Goal: Information Seeking & Learning: Learn about a topic

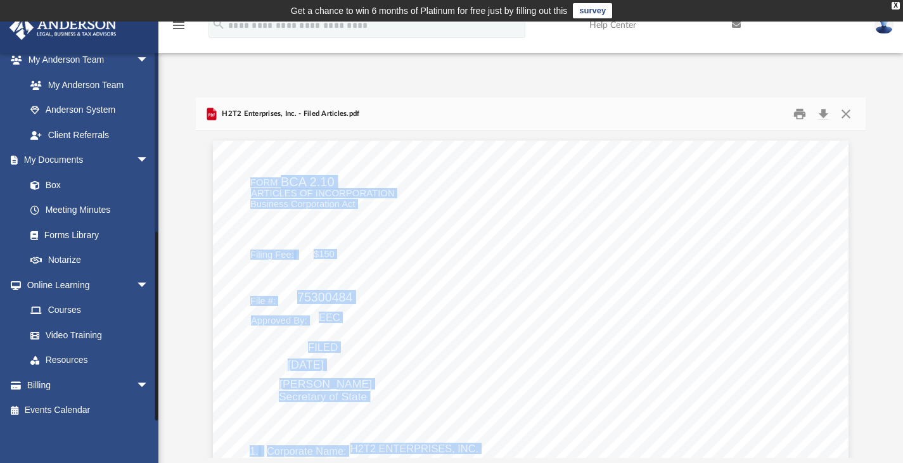
scroll to position [339, 0]
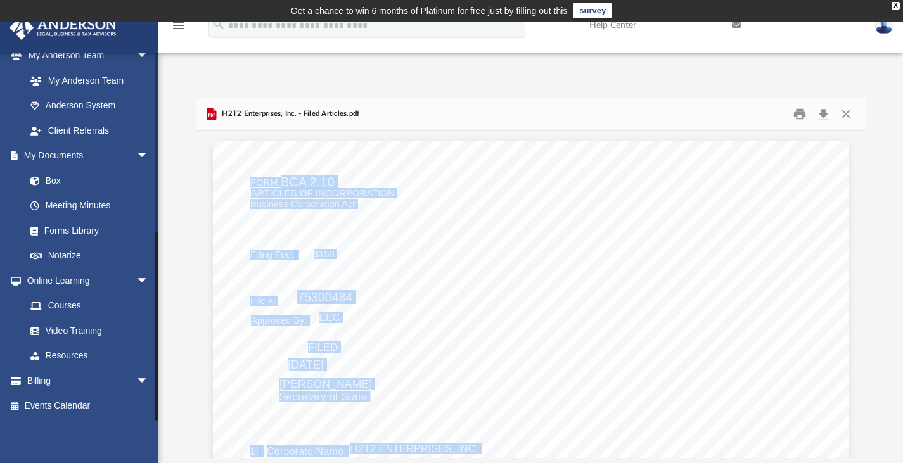
drag, startPoint x: 156, startPoint y: 131, endPoint x: 163, endPoint y: 326, distance: 195.2
click at [163, 326] on div "App patheldt@yahoo.com Sign Out patheldt@yahoo.com Home Online Ordering Tax Org…" at bounding box center [451, 258] width 903 height 400
click at [77, 350] on link "Resources" at bounding box center [93, 355] width 150 height 25
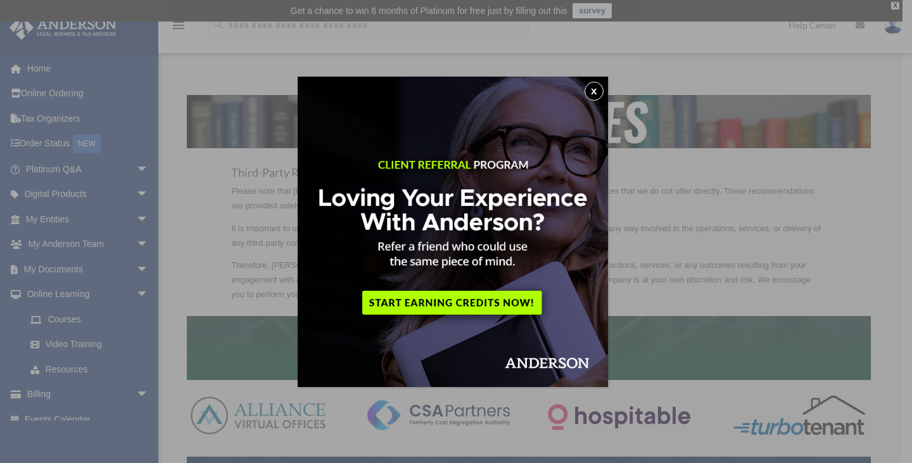
click at [70, 319] on div "x" at bounding box center [456, 231] width 912 height 463
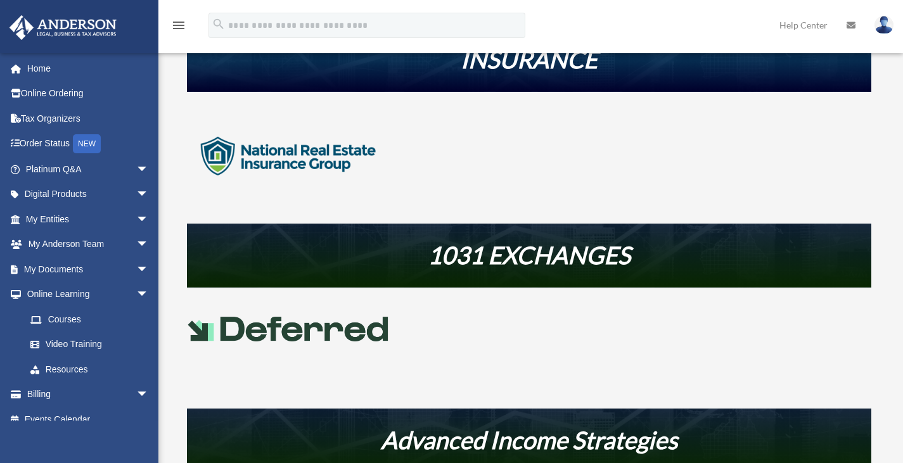
scroll to position [430, 0]
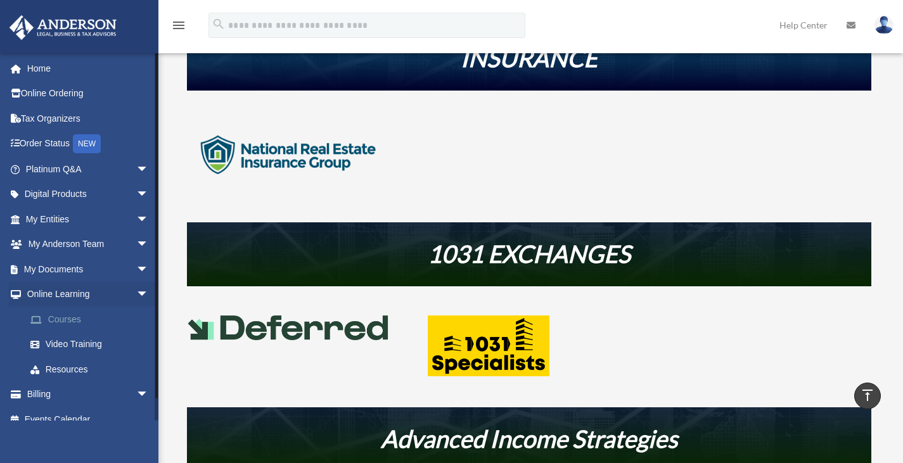
click at [67, 316] on link "Courses" at bounding box center [93, 319] width 150 height 25
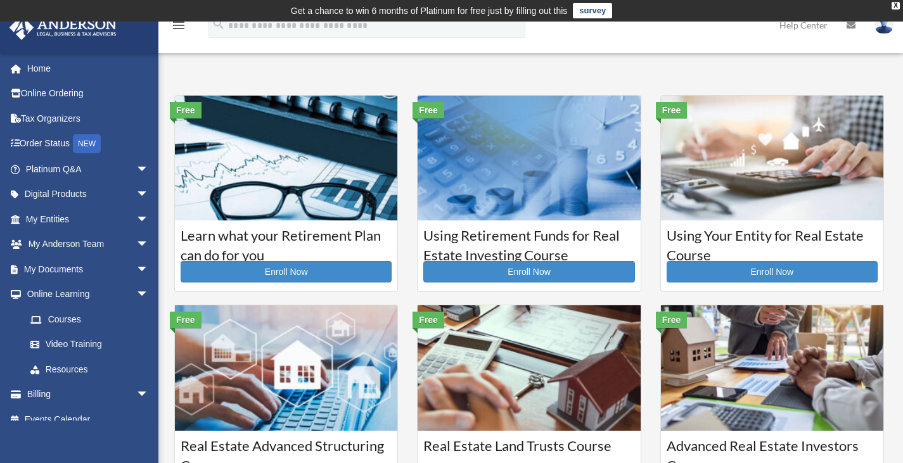
click at [277, 193] on img at bounding box center [286, 158] width 222 height 125
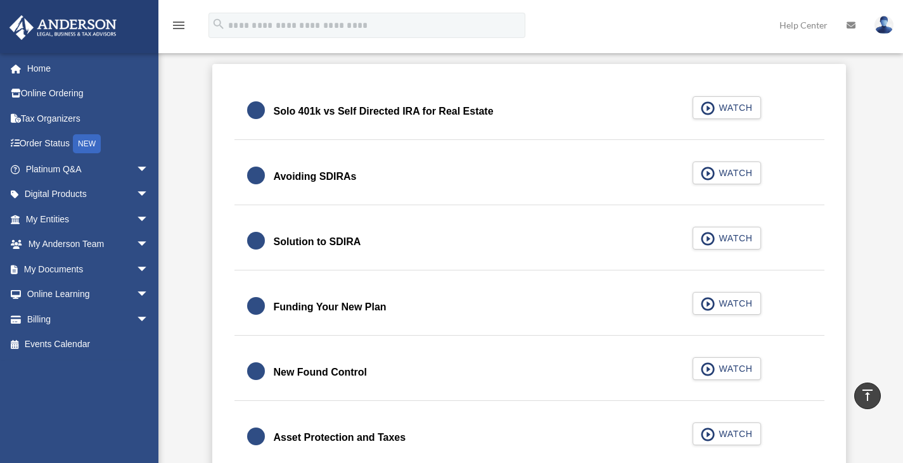
scroll to position [388, 0]
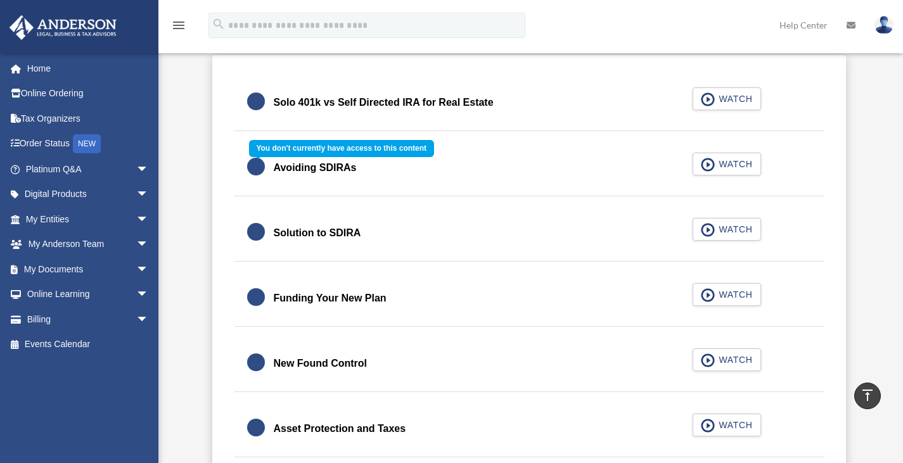
click at [728, 163] on div "Avoiding SDIRAs WATCH" at bounding box center [529, 168] width 621 height 56
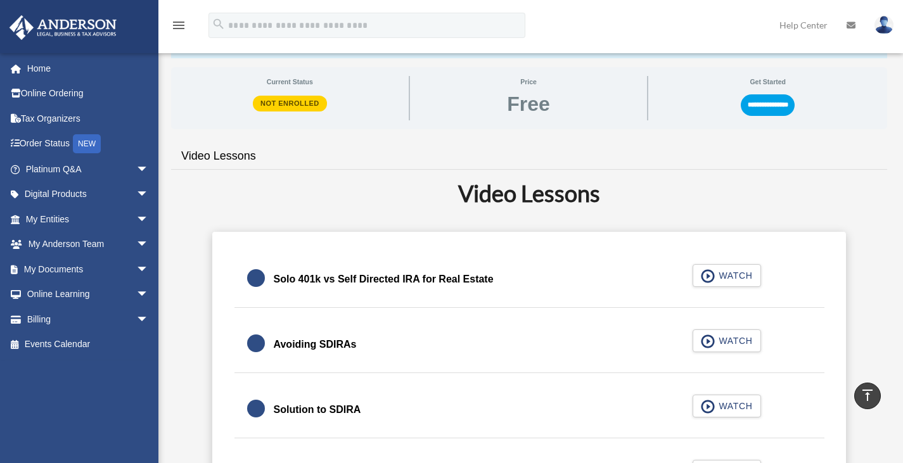
scroll to position [208, 0]
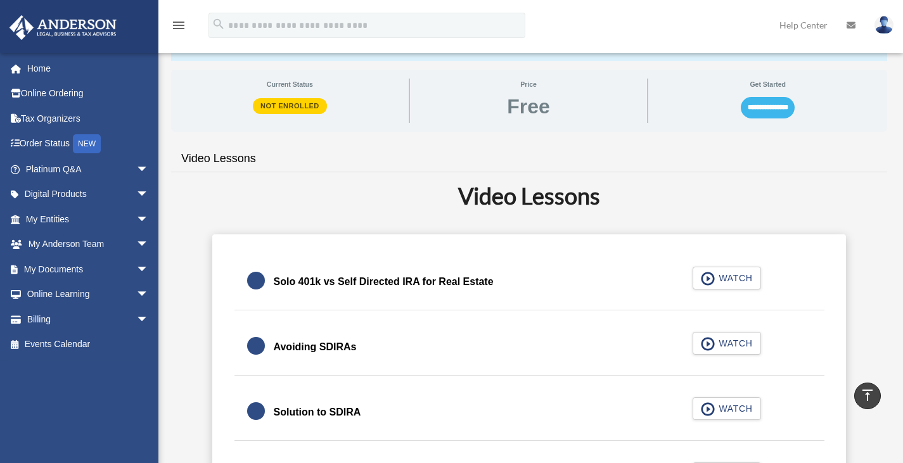
click at [763, 107] on input "**********" at bounding box center [768, 108] width 54 height 22
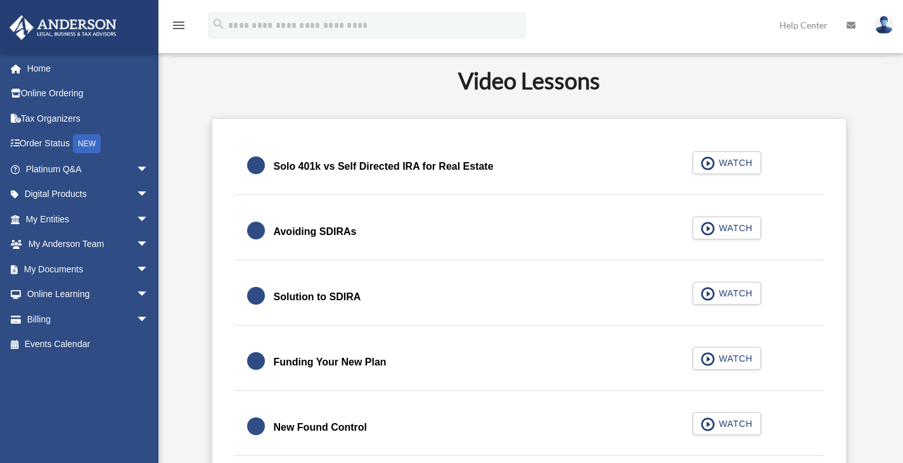
scroll to position [284, 0]
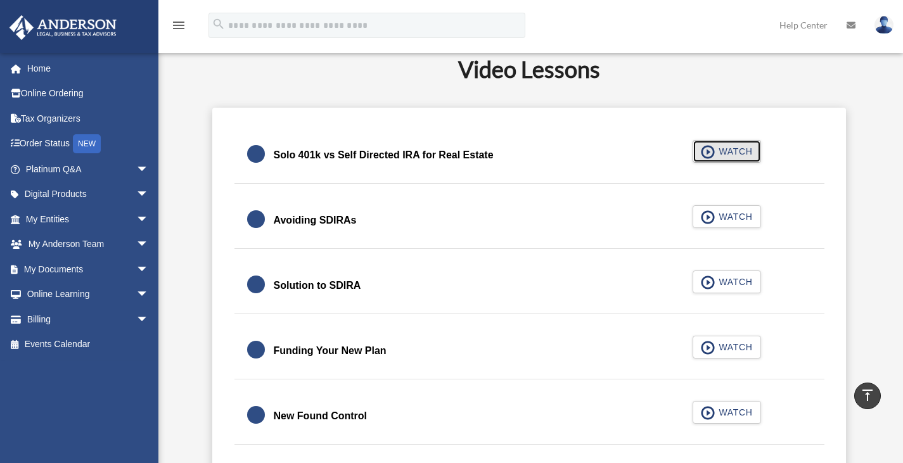
click at [716, 151] on span "WATCH" at bounding box center [733, 151] width 37 height 13
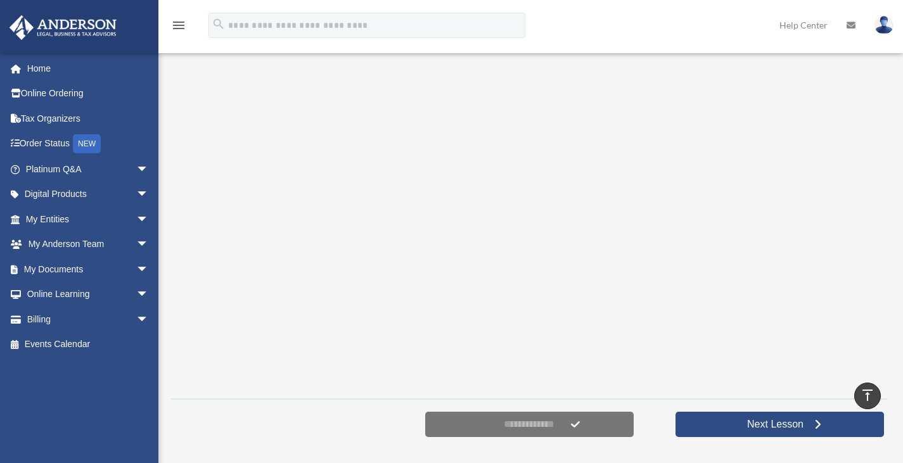
scroll to position [235, 0]
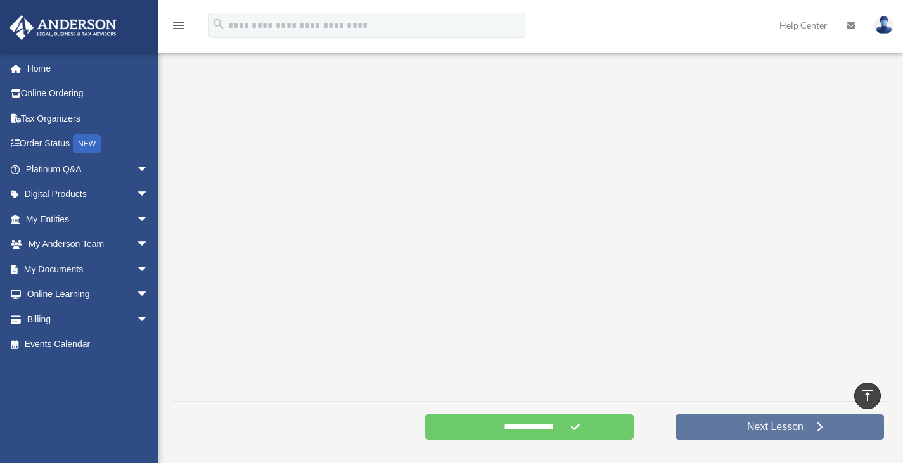
click at [749, 423] on span "Next Lesson" at bounding box center [775, 427] width 77 height 13
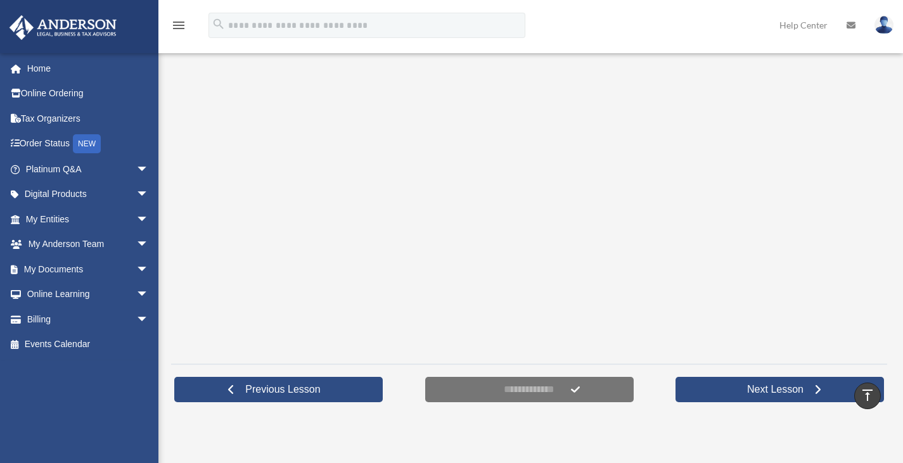
scroll to position [279, 0]
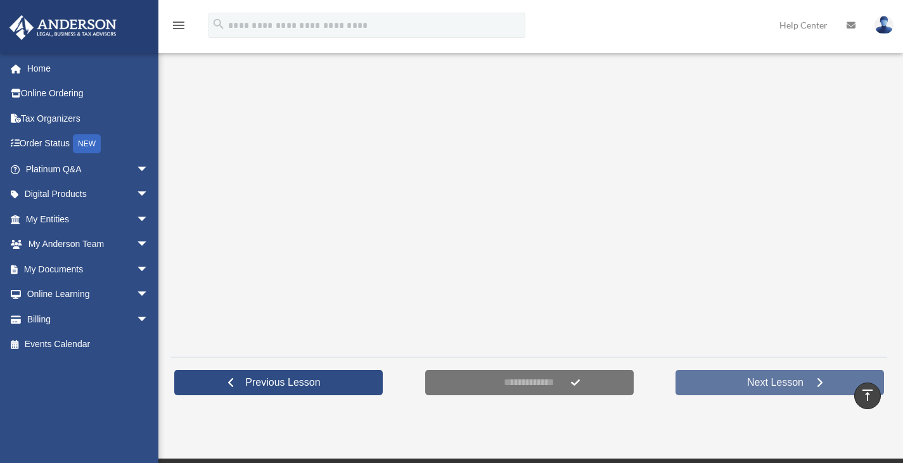
click at [756, 383] on span "Next Lesson" at bounding box center [775, 382] width 77 height 13
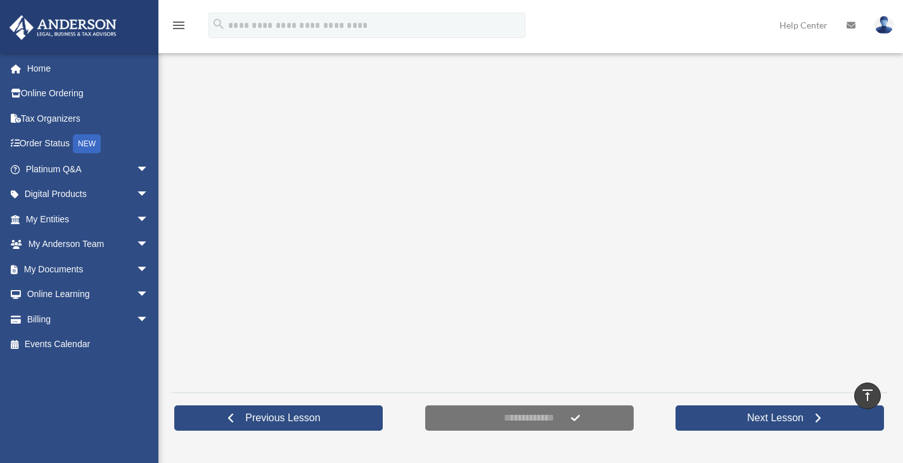
scroll to position [254, 0]
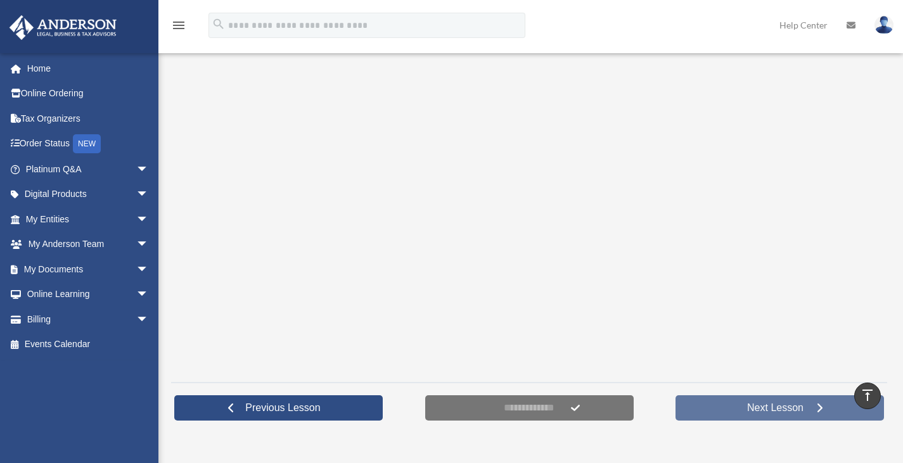
click at [760, 403] on span "Next Lesson" at bounding box center [775, 408] width 77 height 13
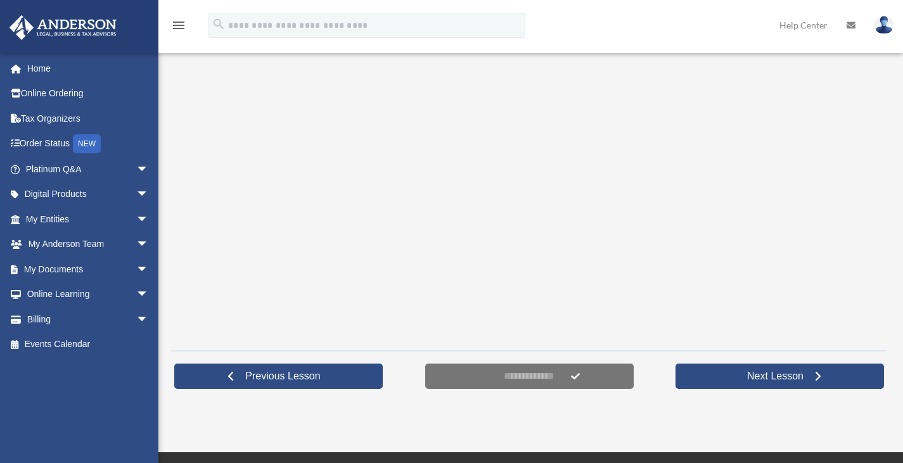
scroll to position [287, 0]
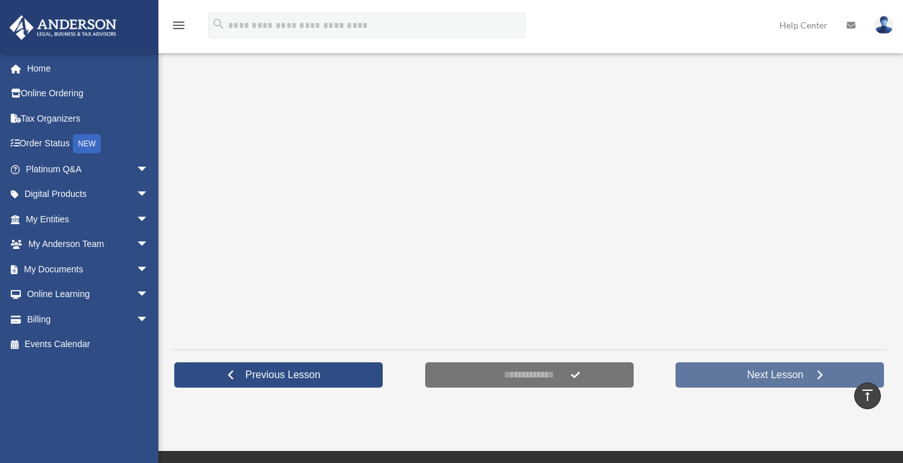
click at [766, 376] on span "Next Lesson" at bounding box center [775, 375] width 77 height 13
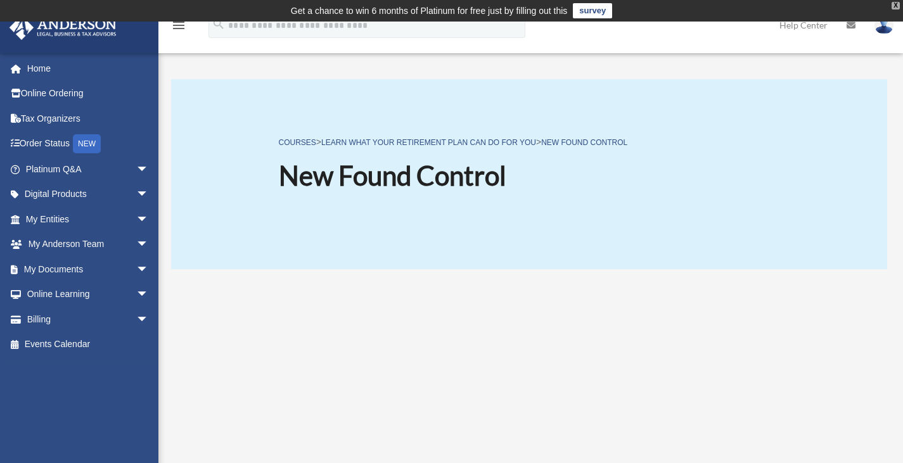
click at [895, 4] on div "X" at bounding box center [895, 6] width 8 height 8
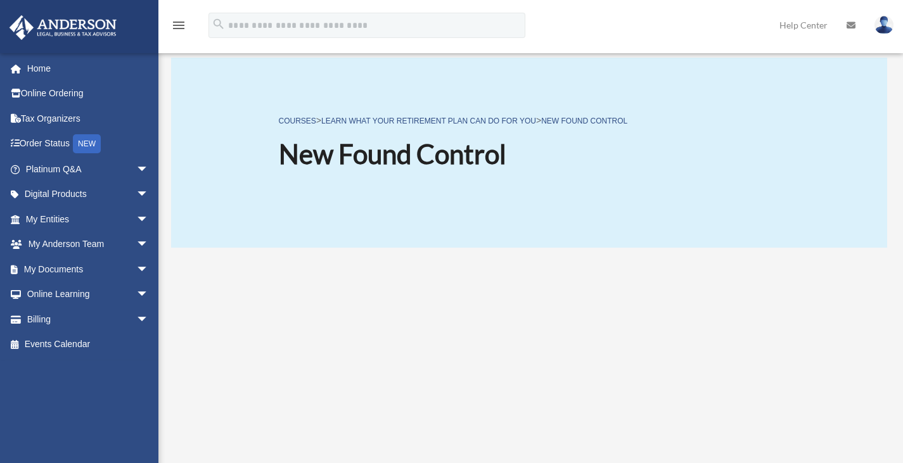
click at [182, 23] on icon "menu" at bounding box center [178, 25] width 15 height 15
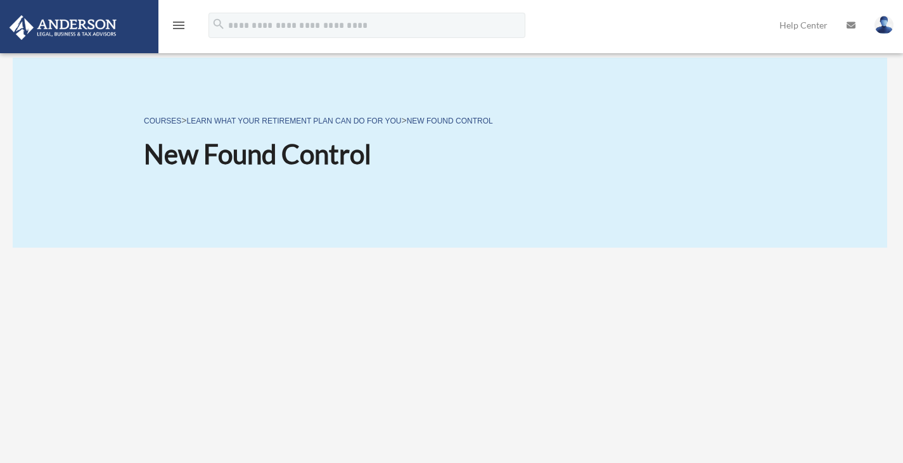
click at [182, 23] on icon "menu" at bounding box center [178, 25] width 15 height 15
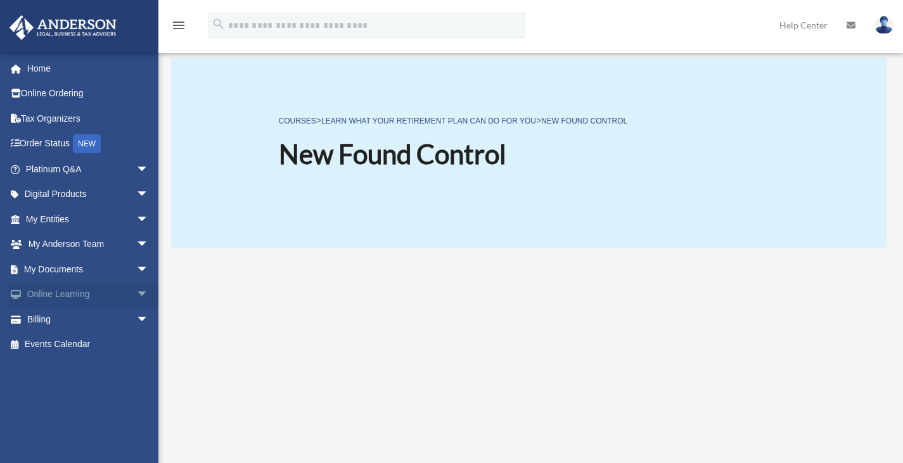
click at [136, 295] on span "arrow_drop_down" at bounding box center [148, 295] width 25 height 26
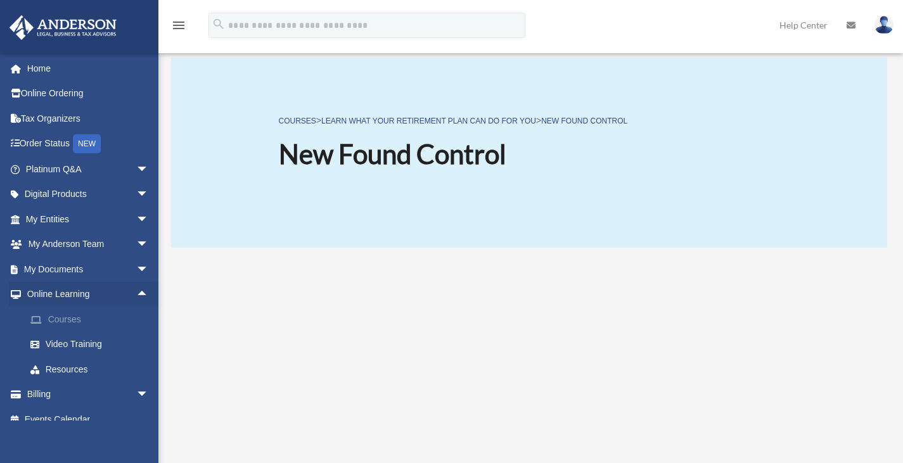
click at [118, 322] on link "Courses" at bounding box center [93, 319] width 150 height 25
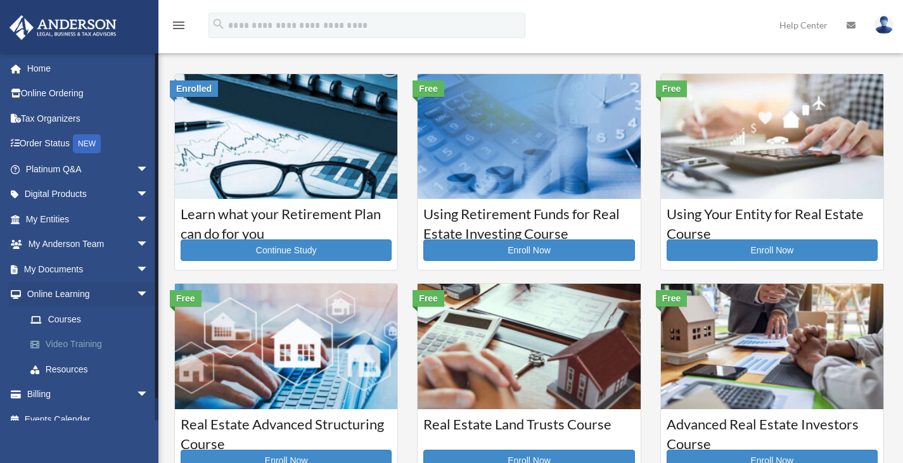
click at [74, 339] on link "Video Training" at bounding box center [93, 344] width 150 height 25
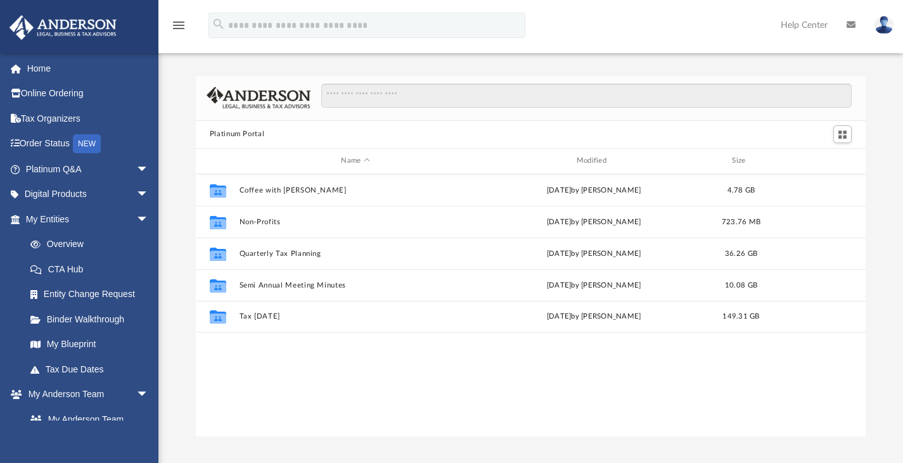
scroll to position [278, 660]
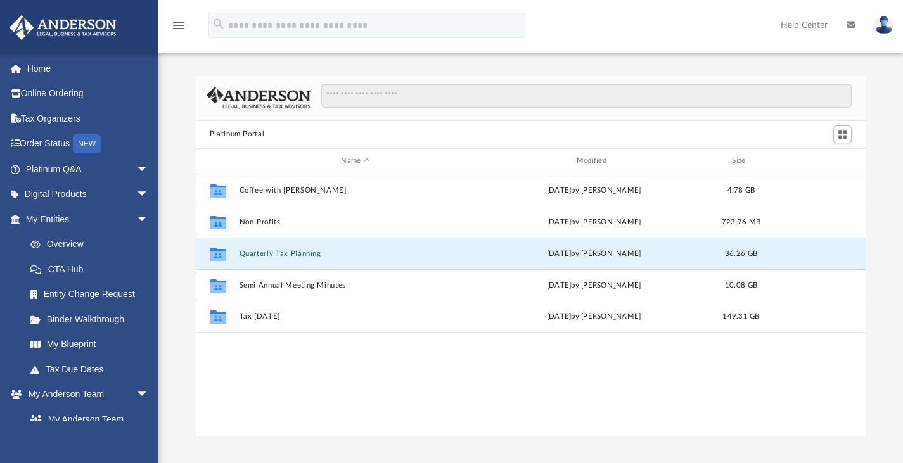
click at [299, 252] on button "Quarterly Tax Planning" at bounding box center [355, 253] width 232 height 8
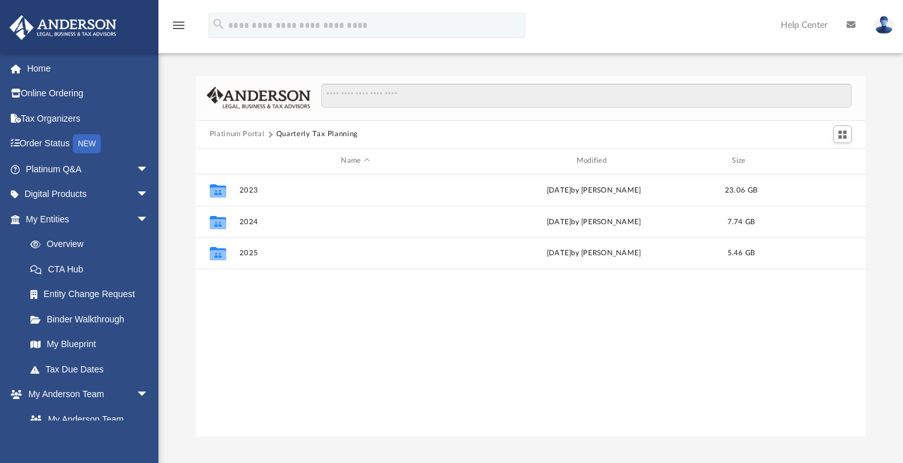
click at [233, 131] on button "Platinum Portal" at bounding box center [237, 134] width 55 height 11
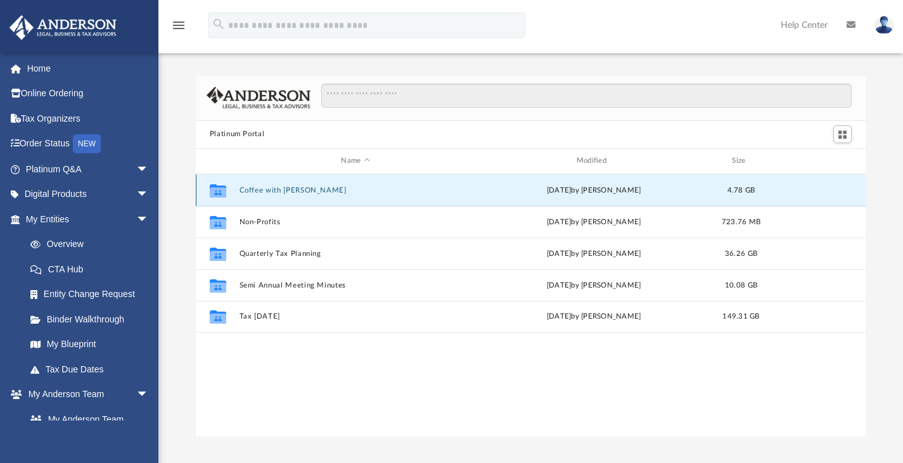
click at [264, 193] on button "Coffee with [PERSON_NAME]" at bounding box center [355, 190] width 232 height 8
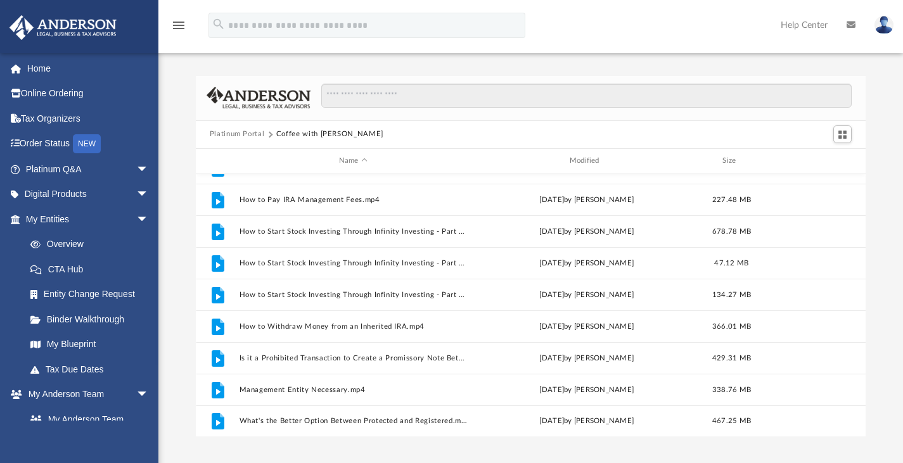
scroll to position [174, 0]
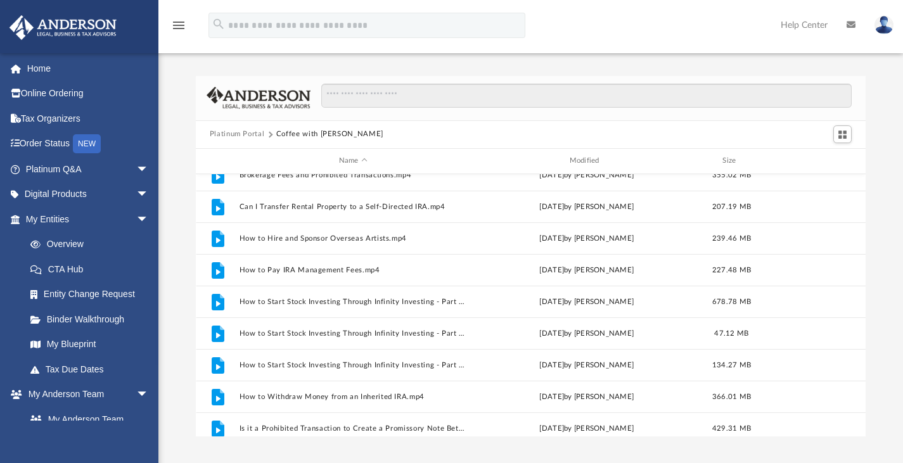
click at [866, 317] on div "Platinum Portal Coffee with [PERSON_NAME] Name Modified Size File Annual Busine…" at bounding box center [530, 256] width 744 height 360
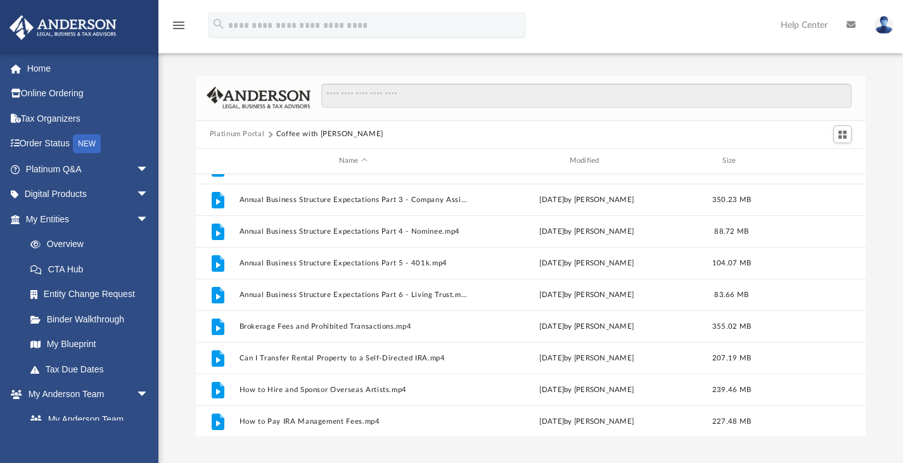
scroll to position [0, 0]
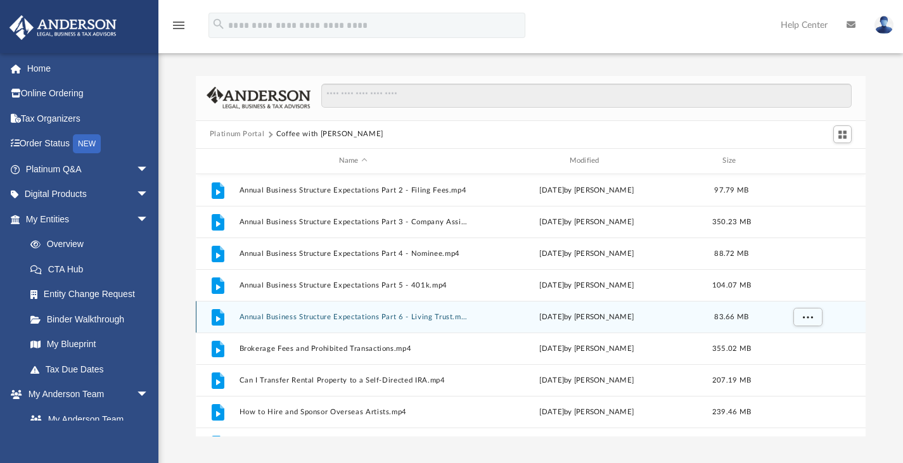
click at [323, 314] on button "Annual Business Structure Expectations Part 6 - Living Trust.mp4" at bounding box center [353, 316] width 228 height 8
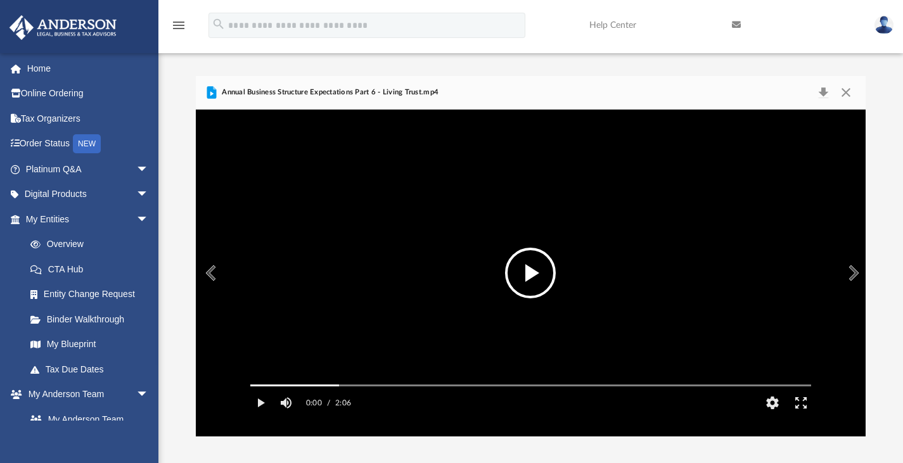
click at [537, 276] on button "File preview" at bounding box center [530, 273] width 51 height 51
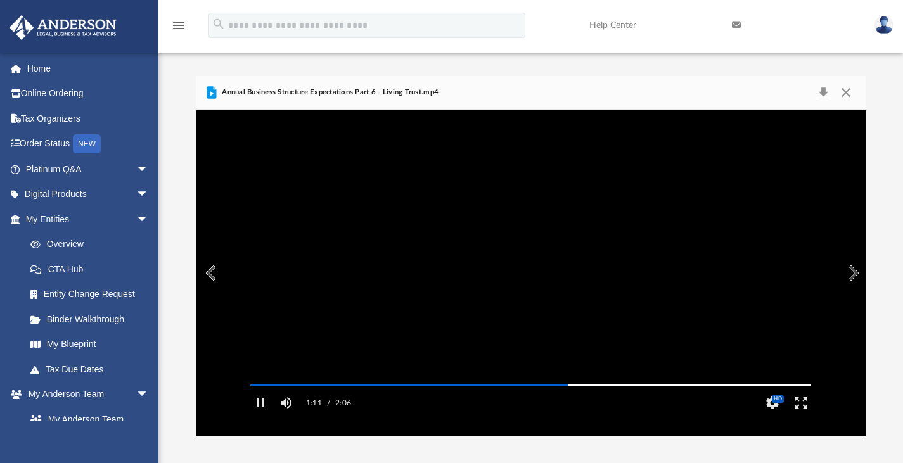
click at [213, 279] on button "Preview" at bounding box center [210, 272] width 28 height 35
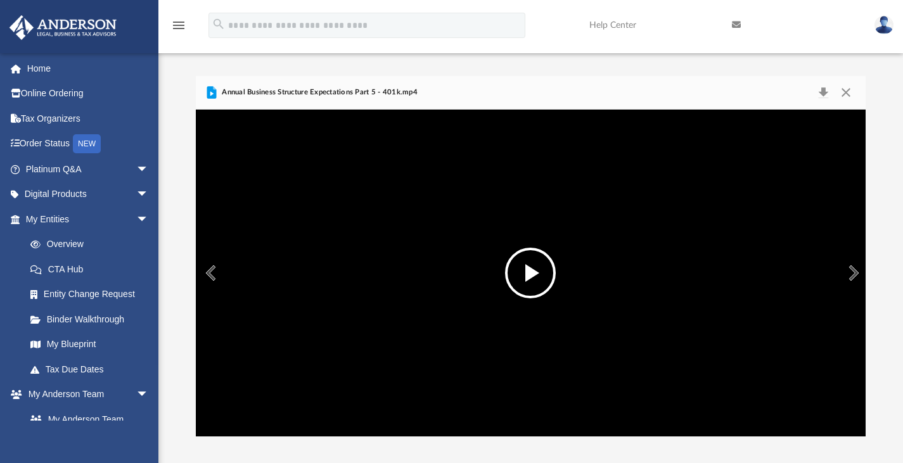
click at [212, 271] on button "Preview" at bounding box center [210, 272] width 28 height 35
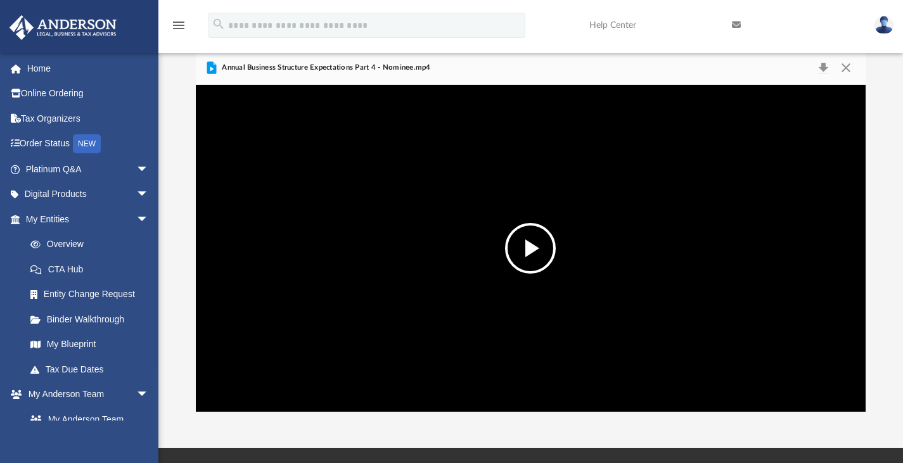
scroll to position [24, 0]
